Goal: Task Accomplishment & Management: Use online tool/utility

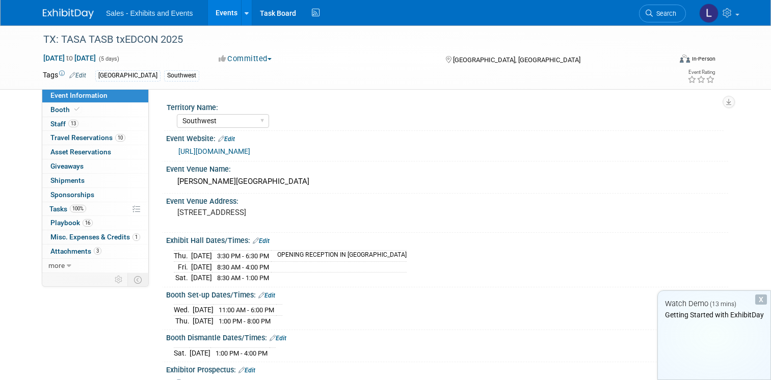
select select "Southwest"
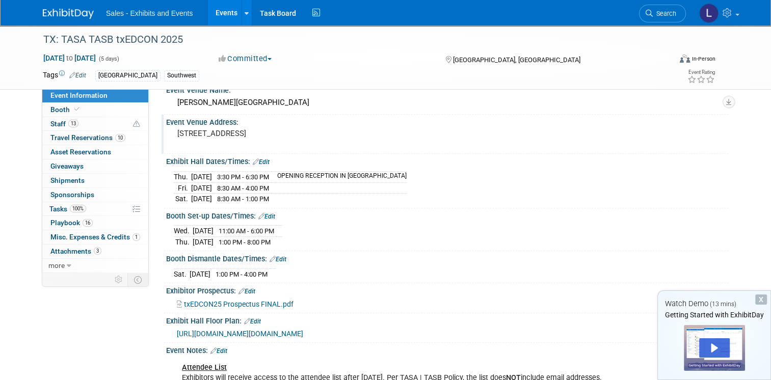
scroll to position [102, 0]
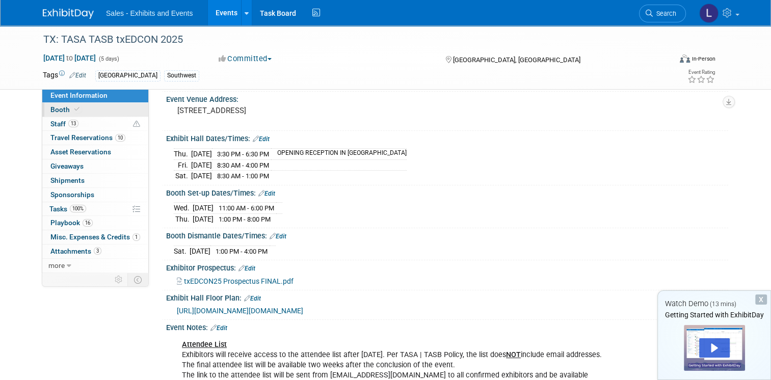
click at [50, 110] on span "Booth" at bounding box center [65, 109] width 31 height 8
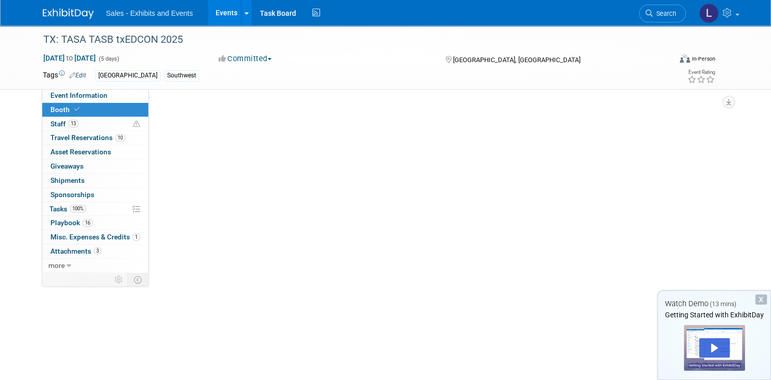
scroll to position [0, 0]
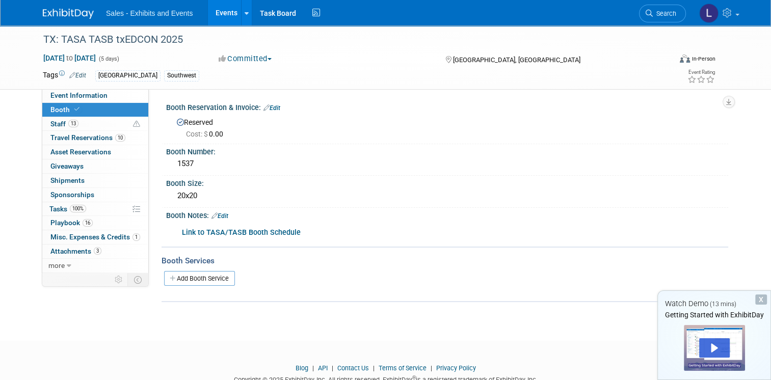
click at [257, 232] on b "Link to TASA/TASB Booth Schedule" at bounding box center [241, 232] width 119 height 9
click at [50, 125] on span "Staff 13" at bounding box center [64, 124] width 28 height 8
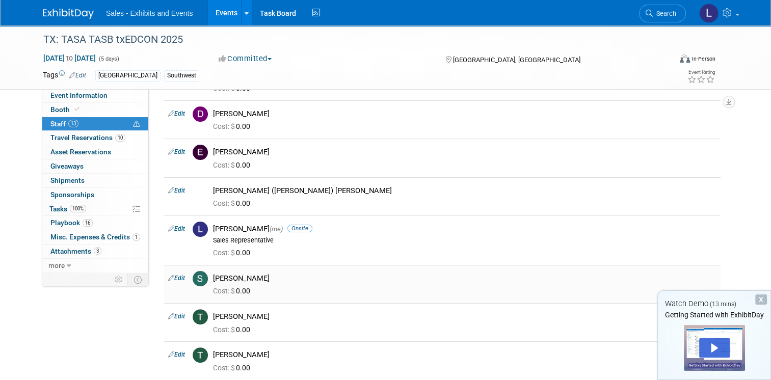
scroll to position [255, 0]
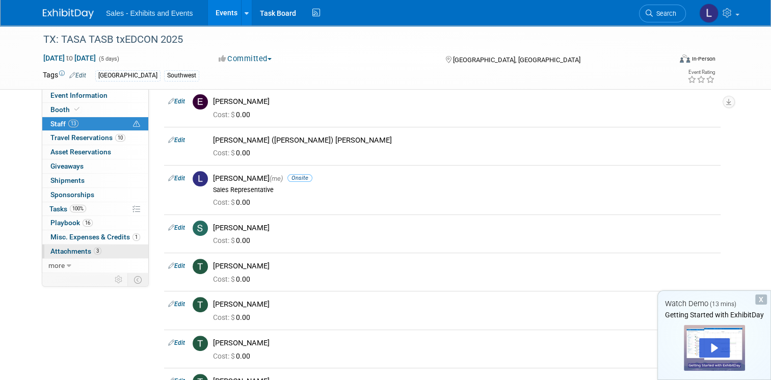
click at [59, 249] on span "Attachments 3" at bounding box center [75, 251] width 51 height 8
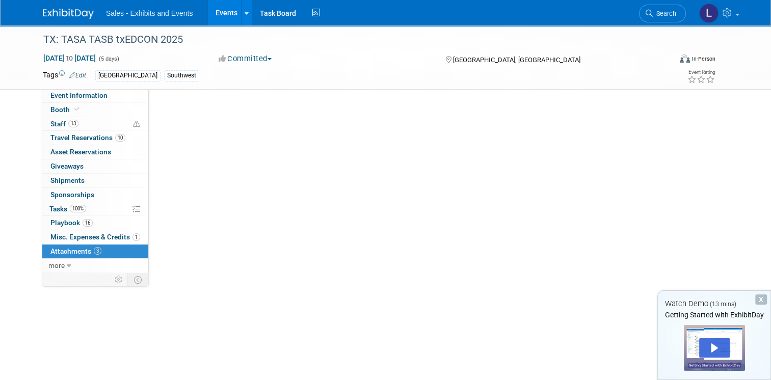
scroll to position [0, 0]
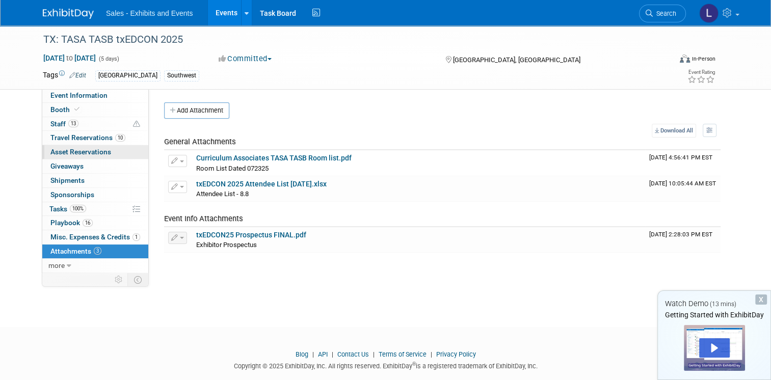
click at [95, 151] on span "Asset Reservations 0" at bounding box center [80, 152] width 61 height 8
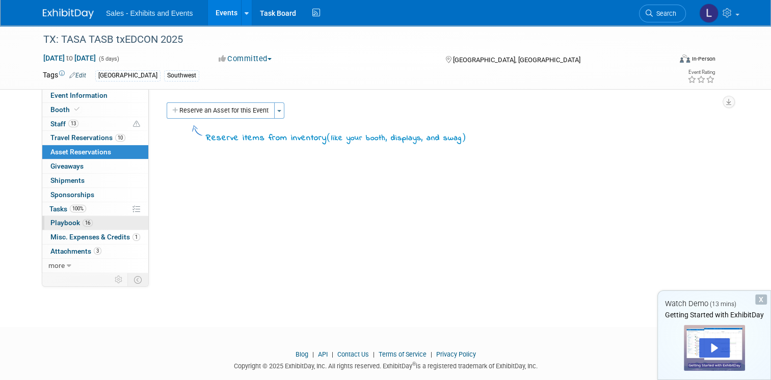
click at [59, 221] on span "Playbook 16" at bounding box center [71, 223] width 42 height 8
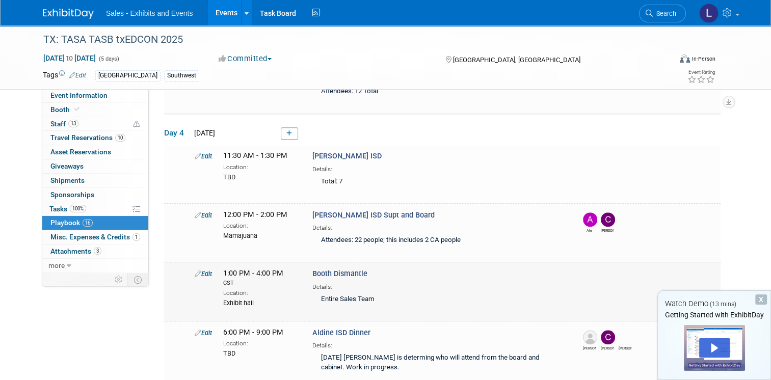
scroll to position [713, 0]
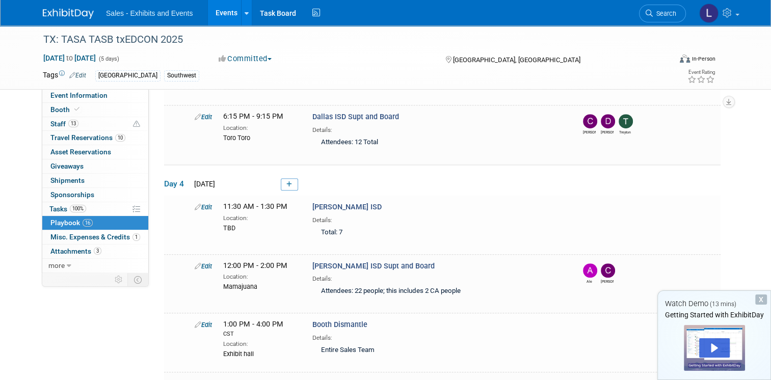
click at [195, 203] on link "Edit" at bounding box center [203, 207] width 17 height 8
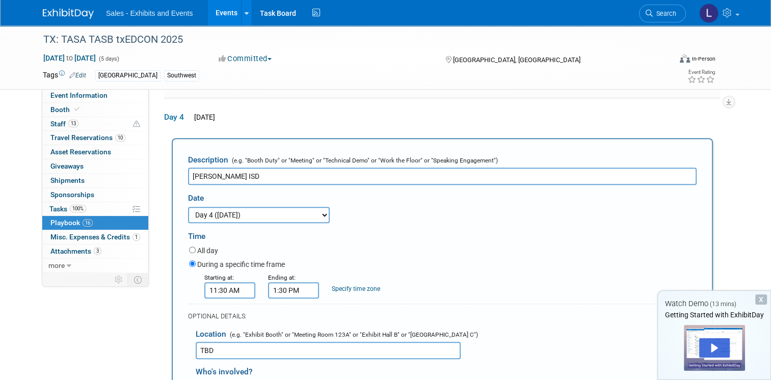
scroll to position [0, 0]
drag, startPoint x: 223, startPoint y: 334, endPoint x: 167, endPoint y: 336, distance: 56.1
click at [172, 336] on div "Description (e.g. "Booth Duty" or "Meeting" or "Technical Demo" or "Work the Fl…" at bounding box center [442, 348] width 541 height 421
type input "Main Kitchen, [STREET_ADDRESS]"
click at [499, 304] on div "OPTIONAL DETAILS:" at bounding box center [442, 313] width 508 height 19
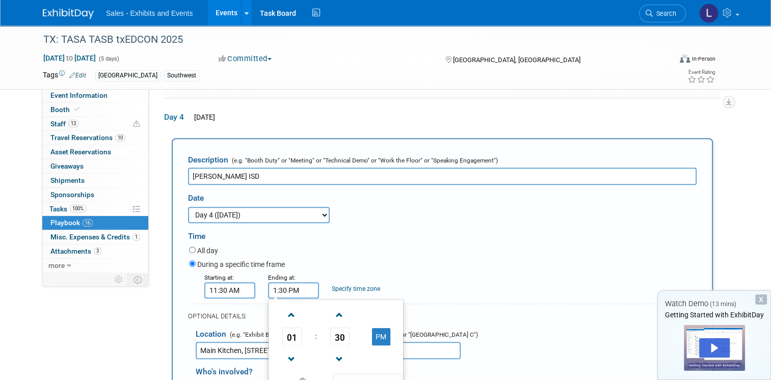
click at [279, 282] on input "1:30 PM" at bounding box center [293, 290] width 51 height 16
type input "1:00 PM"
click at [481, 283] on form "Description (e.g. "Booth Duty" or "Meeting" or "Technical Demo" or "Work the Fl…" at bounding box center [442, 349] width 508 height 398
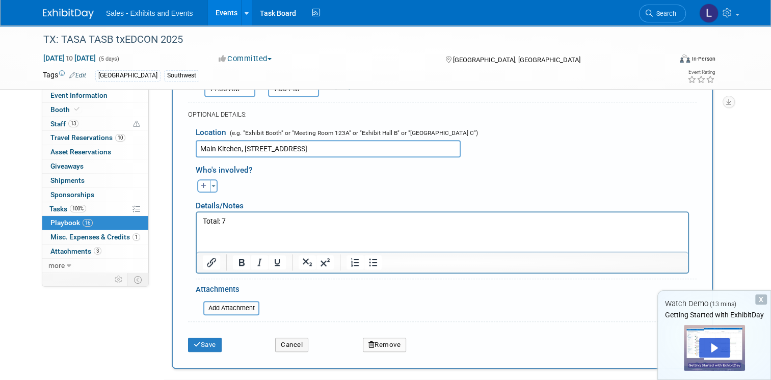
scroll to position [980, 0]
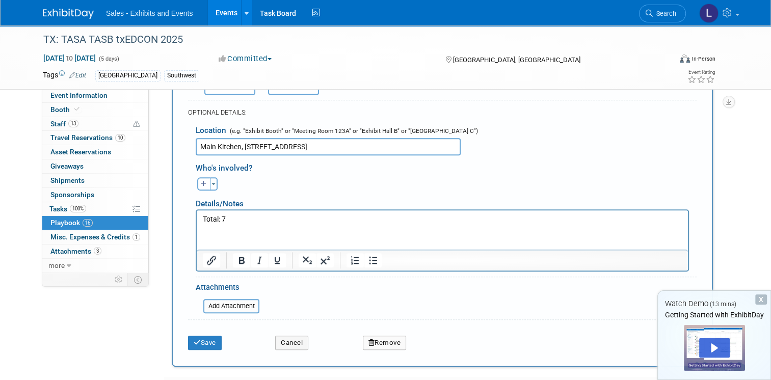
click at [225, 216] on p "Total: 7" at bounding box center [442, 219] width 479 height 10
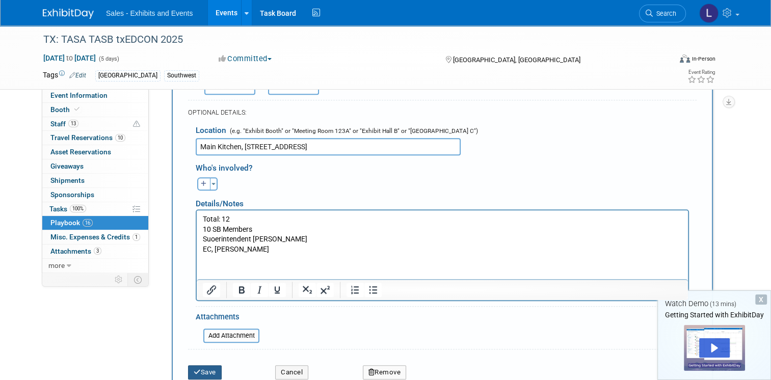
click at [194, 369] on icon "submit" at bounding box center [197, 372] width 7 height 7
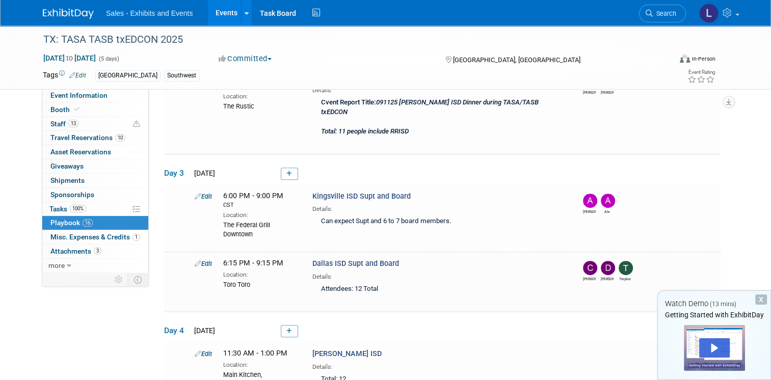
scroll to position [765, 0]
